Goal: Task Accomplishment & Management: Use online tool/utility

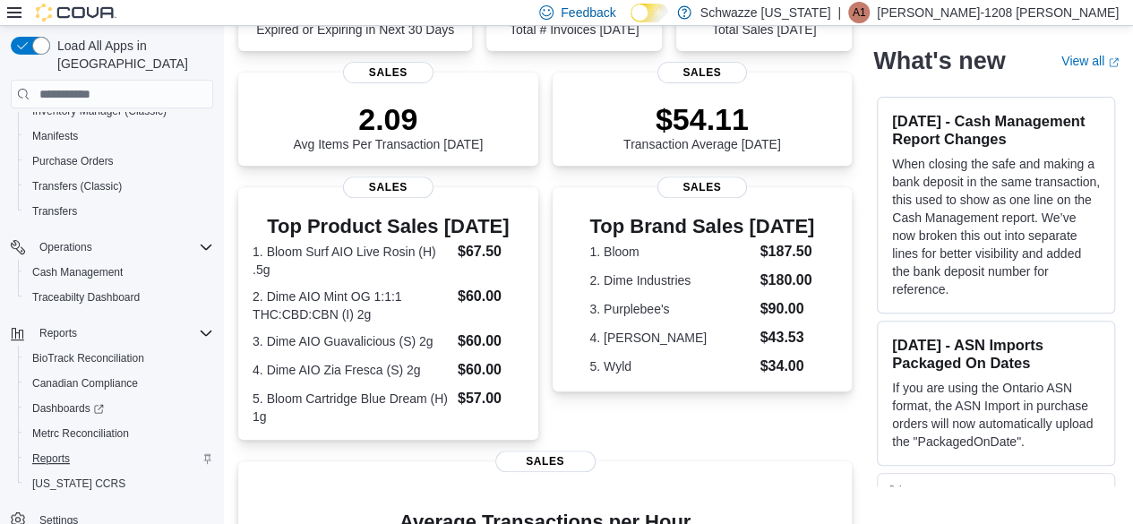
scroll to position [330, 0]
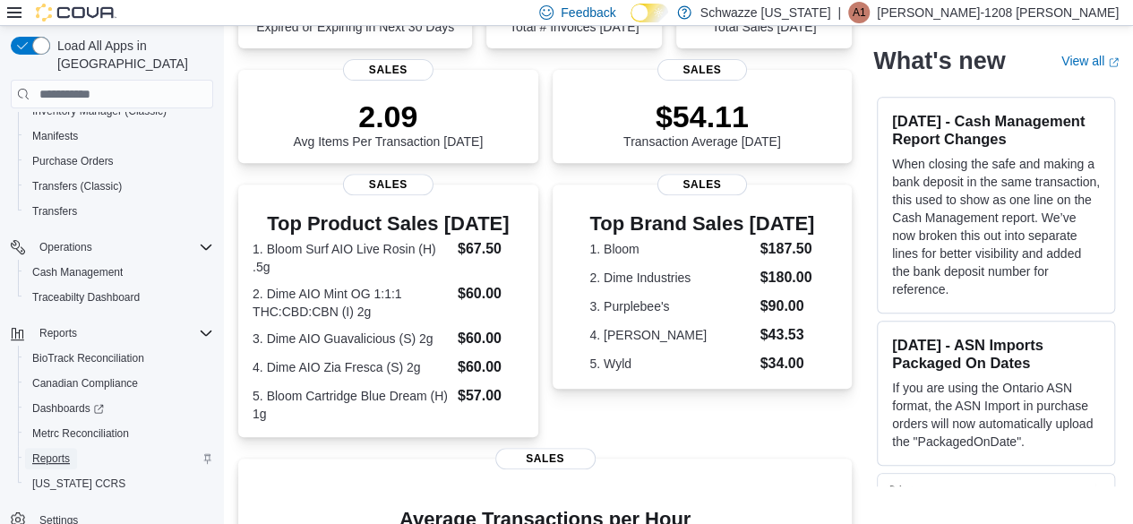
click at [35, 451] on span "Reports" at bounding box center [51, 458] width 38 height 14
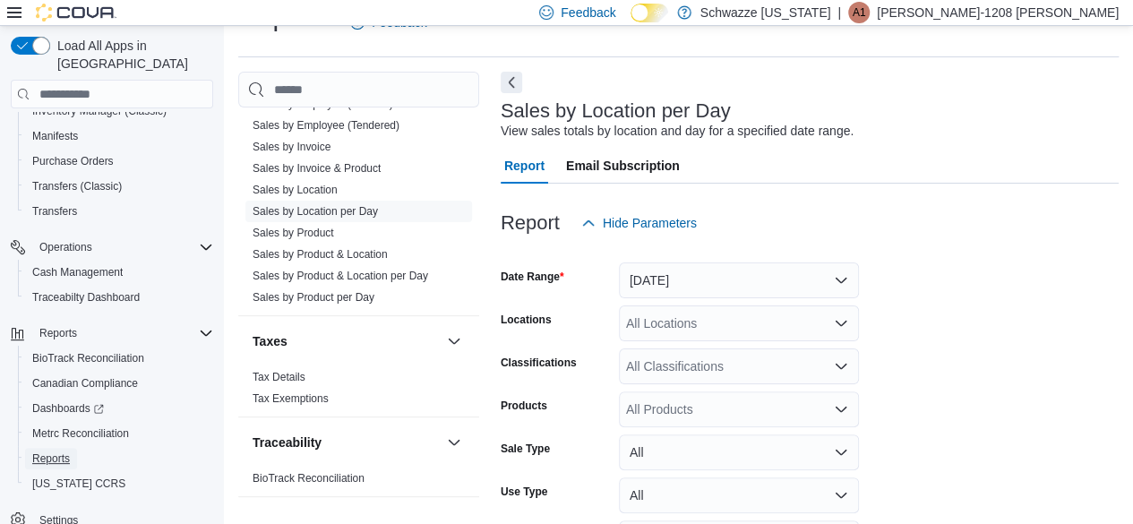
scroll to position [1408, 0]
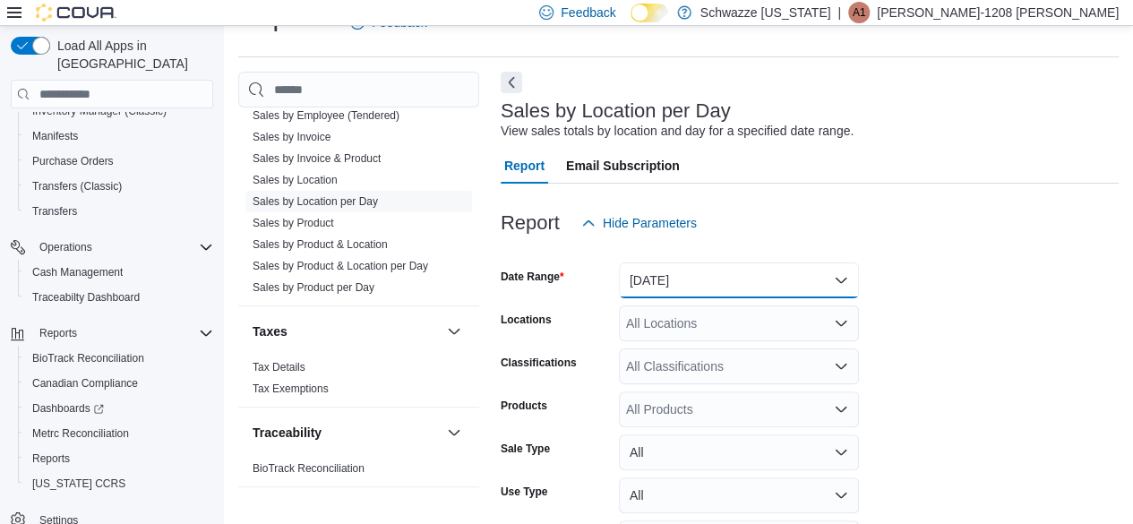
click at [779, 270] on button "[DATE]" at bounding box center [739, 280] width 240 height 36
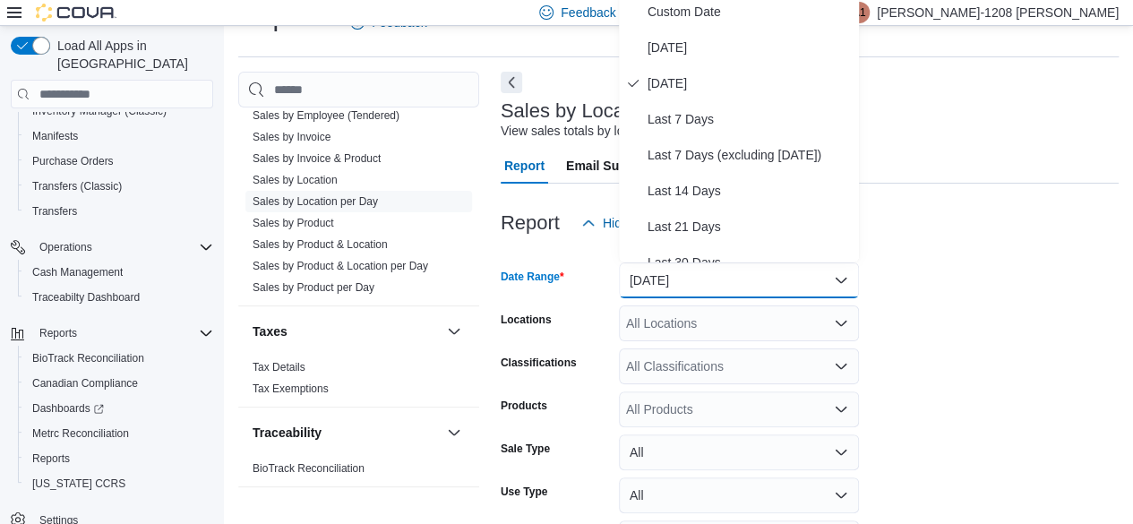
scroll to position [35, 0]
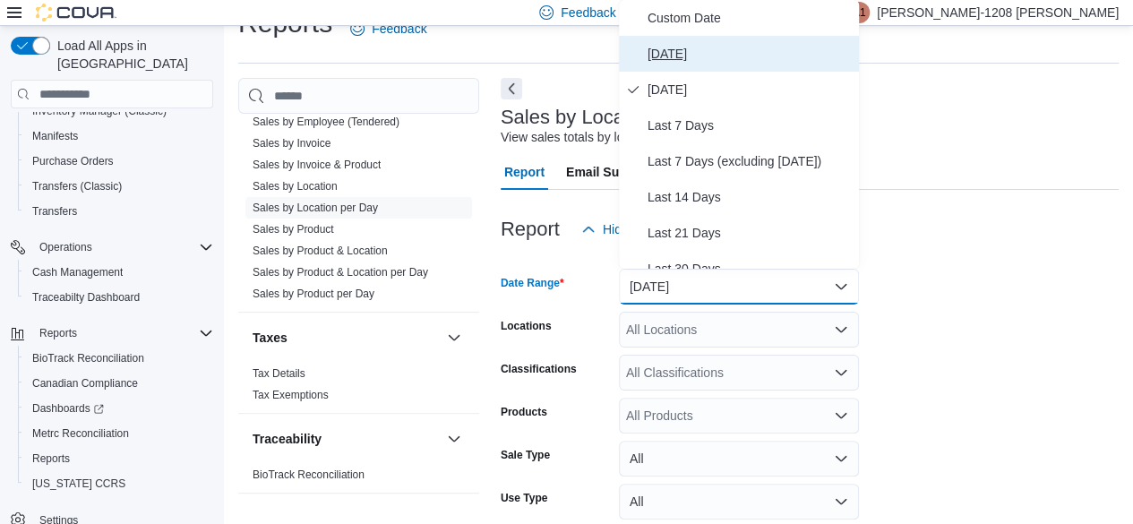
click at [689, 62] on span "[DATE]" at bounding box center [749, 53] width 204 height 21
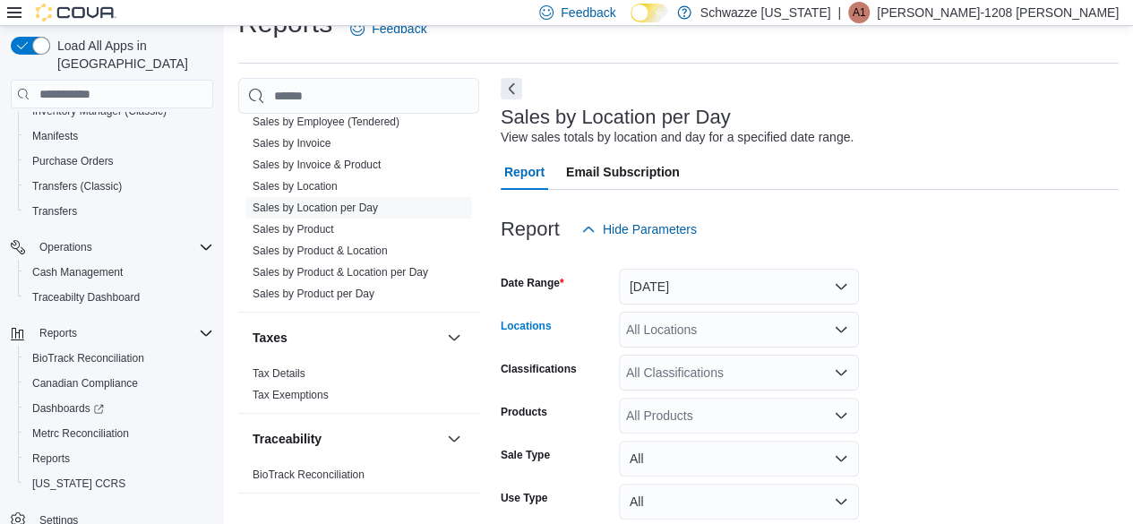
click at [738, 322] on div "All Locations" at bounding box center [739, 330] width 240 height 36
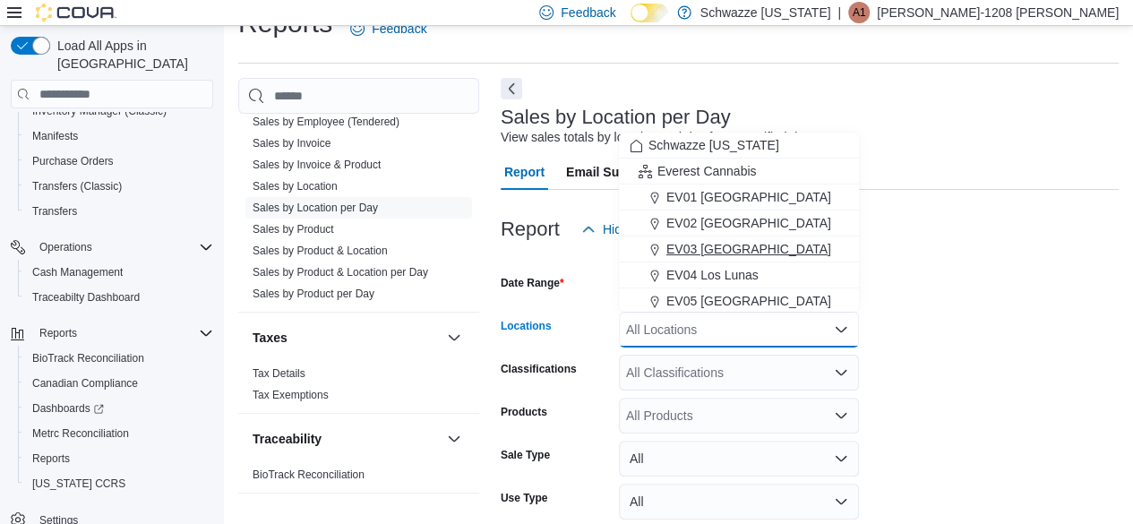
click at [704, 253] on span "EV03 [GEOGRAPHIC_DATA]" at bounding box center [748, 249] width 165 height 18
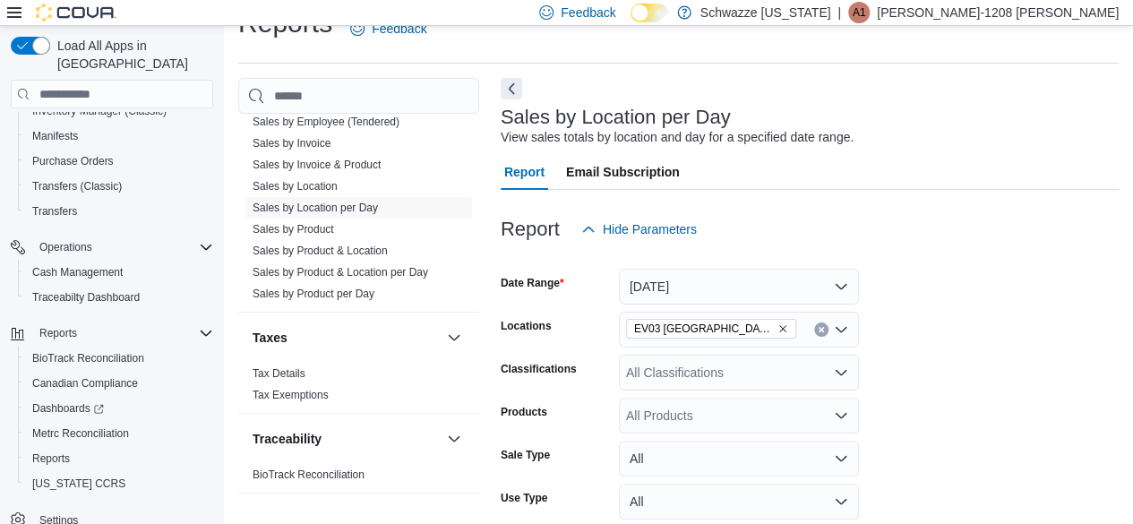
click at [952, 252] on div at bounding box center [810, 257] width 618 height 21
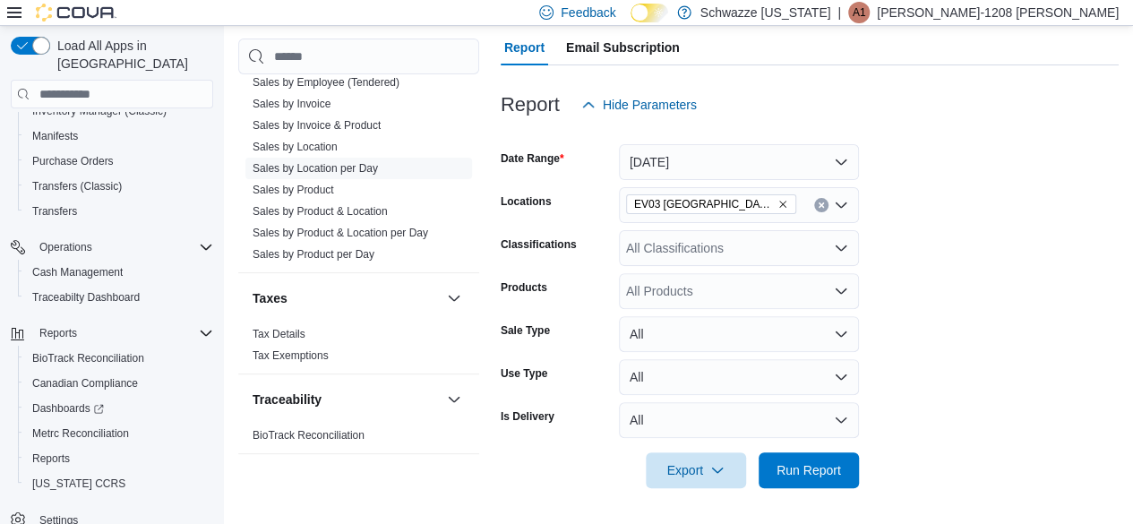
click at [804, 449] on div at bounding box center [810, 445] width 618 height 14
click at [804, 463] on span "Run Report" at bounding box center [808, 469] width 64 height 18
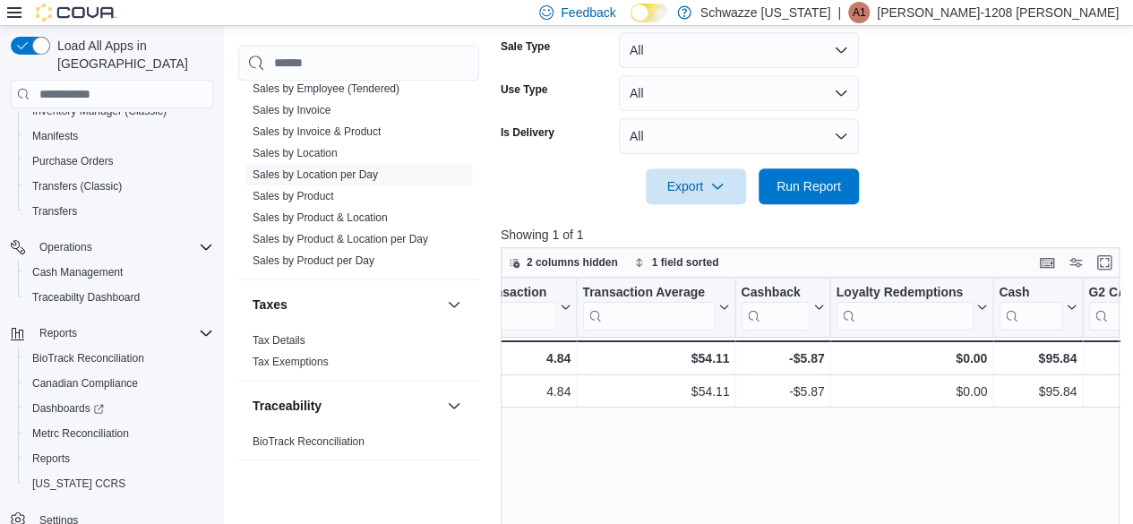
scroll to position [0, 1935]
